Goal: Find specific page/section: Find specific page/section

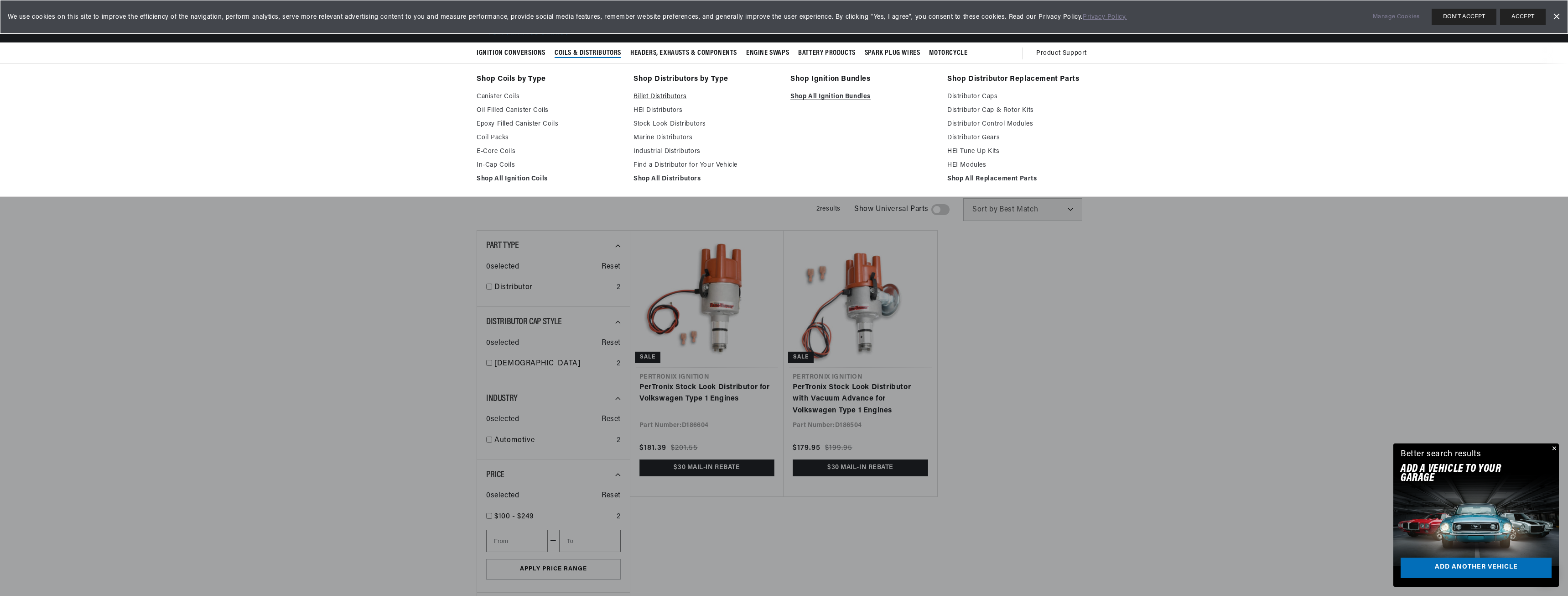
click at [676, 96] on link "Billet Distributors" at bounding box center [705, 96] width 144 height 11
